Goal: Task Accomplishment & Management: Complete application form

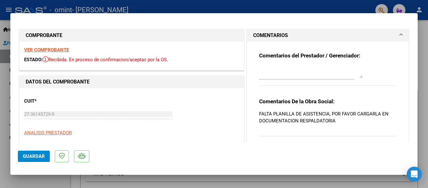
click at [294, 77] on textarea at bounding box center [310, 72] width 103 height 13
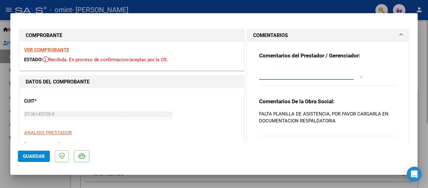
click at [427, 52] on div at bounding box center [214, 94] width 428 height 188
type input "$ 0,00"
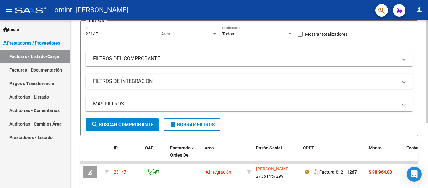
scroll to position [105, 0]
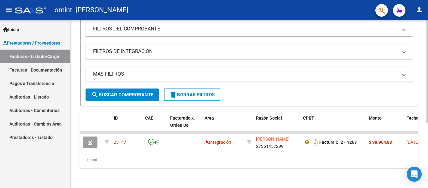
click at [428, 143] on div at bounding box center [428, 136] width 2 height 103
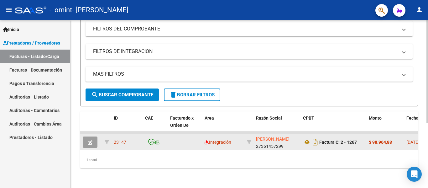
click at [88, 140] on icon "button" at bounding box center [90, 142] width 5 height 5
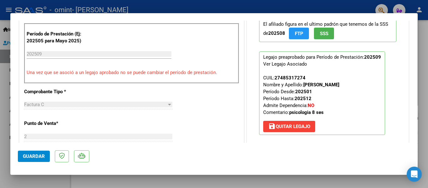
scroll to position [108, 0]
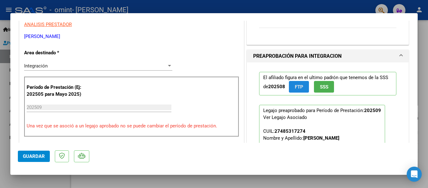
click at [295, 87] on span "FTP" at bounding box center [299, 87] width 8 height 6
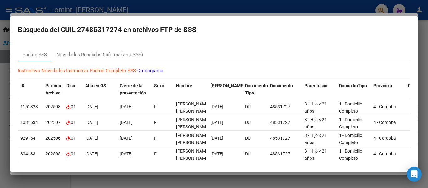
click at [424, 71] on div at bounding box center [214, 94] width 428 height 188
